Goal: Answer question/provide support

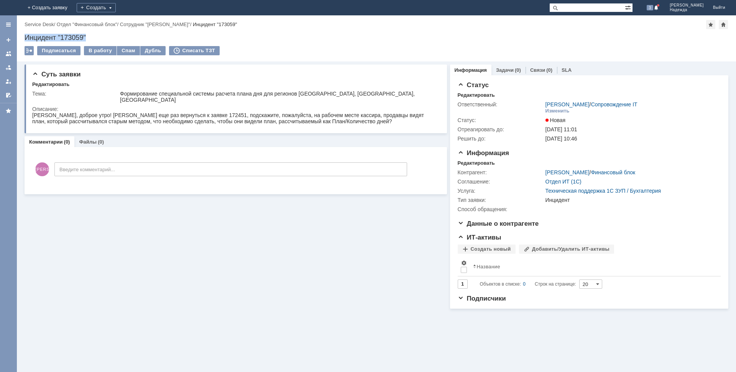
drag, startPoint x: 92, startPoint y: 37, endPoint x: 18, endPoint y: 37, distance: 74.0
click at [18, 37] on div "Назад | Service Desk / Отдел "Финансовый блок" / Сотрудник "Марченкова Ирина" /…" at bounding box center [376, 38] width 719 height 46
copy div "Инцидент "173059""
click at [34, 114] on div "[PERSON_NAME], доброе утро! [PERSON_NAME] еще раз вернуться к заявке 172451, по…" at bounding box center [234, 118] width 404 height 12
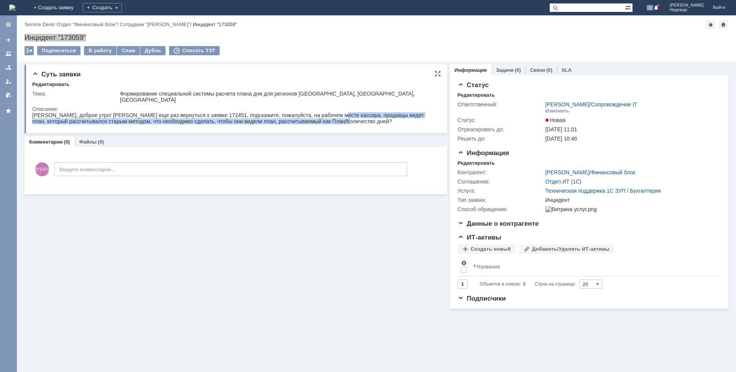
drag, startPoint x: 362, startPoint y: 123, endPoint x: 332, endPoint y: 117, distance: 31.1
click at [332, 117] on div "[PERSON_NAME], доброе утро! [PERSON_NAME] еще раз вернуться к заявке 172451, по…" at bounding box center [234, 118] width 404 height 12
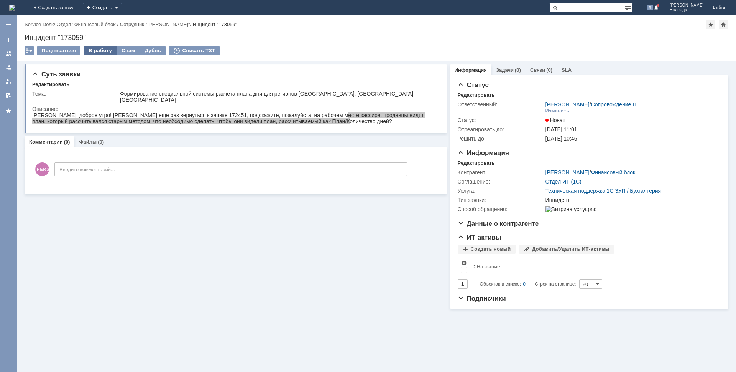
click at [101, 49] on div "В работу" at bounding box center [100, 50] width 33 height 9
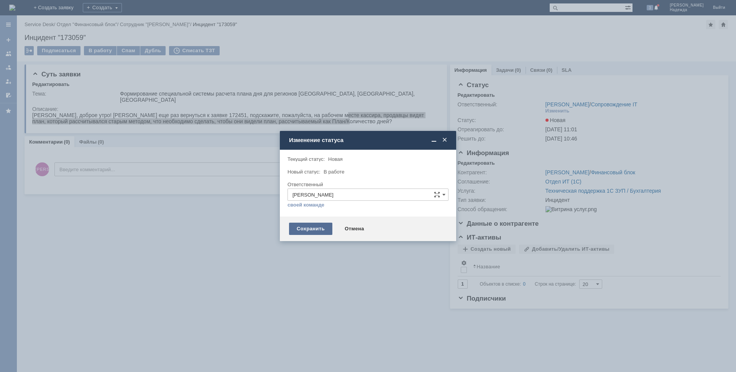
click at [316, 230] on div "Сохранить" at bounding box center [310, 228] width 43 height 12
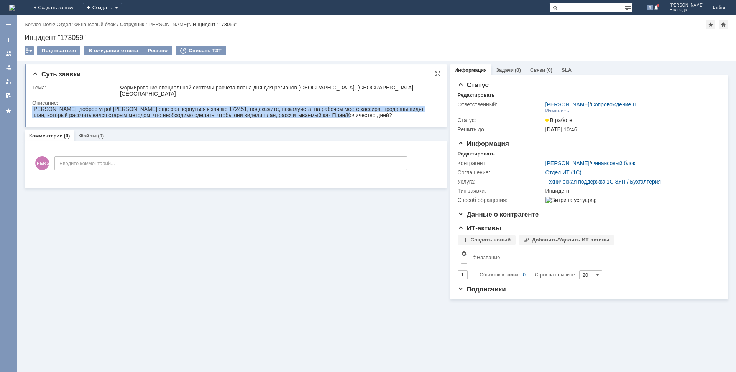
drag, startPoint x: 360, startPoint y: 117, endPoint x: 26, endPoint y: 107, distance: 333.3
click at [32, 107] on html "[PERSON_NAME], доброе утро! [PERSON_NAME] еще раз вернуться к заявке 172451, по…" at bounding box center [234, 112] width 404 height 12
copy div "[PERSON_NAME], доброе утро! [PERSON_NAME] еще раз вернуться к заявке 172451, по…"
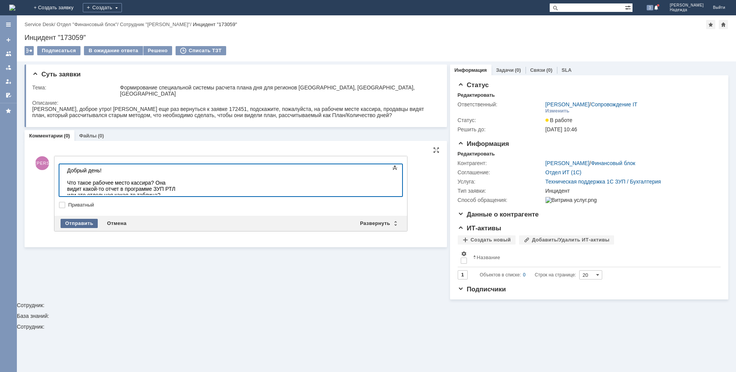
click at [84, 219] on div "Отправить" at bounding box center [79, 223] width 37 height 9
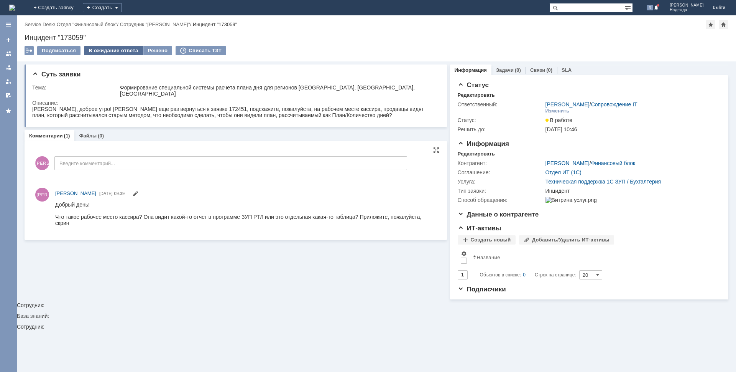
click at [128, 53] on div "В ожидание ответа" at bounding box center [113, 50] width 59 height 9
